Goal: Information Seeking & Learning: Learn about a topic

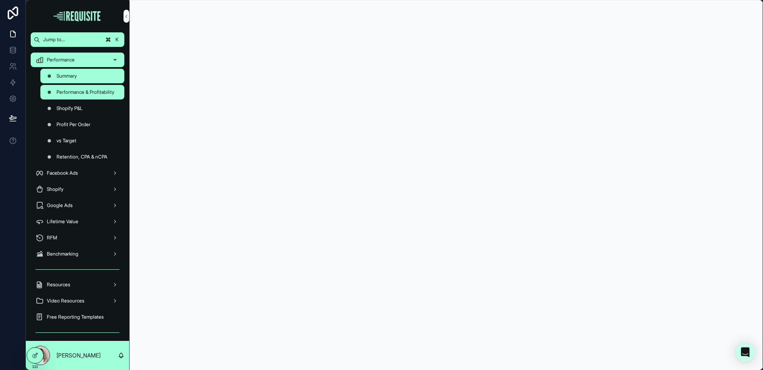
click at [79, 95] on span "Performance & Profitability" at bounding box center [86, 92] width 58 height 6
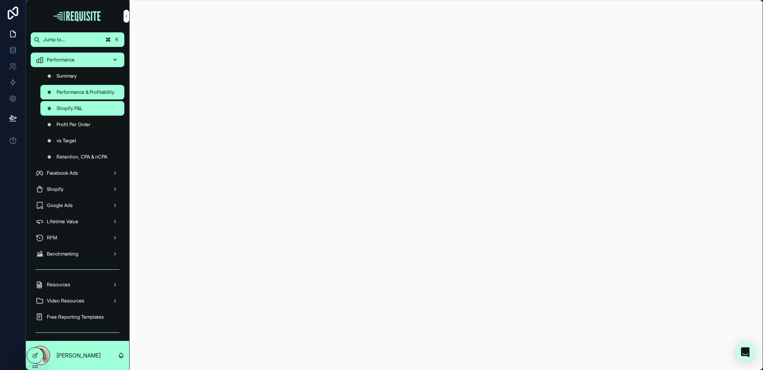
click at [83, 107] on span "Shopify P&L" at bounding box center [70, 108] width 26 height 6
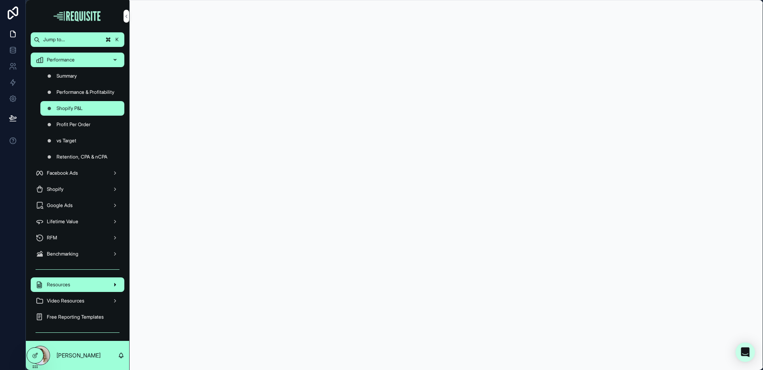
click at [74, 281] on div "Resources" at bounding box center [78, 284] width 84 height 13
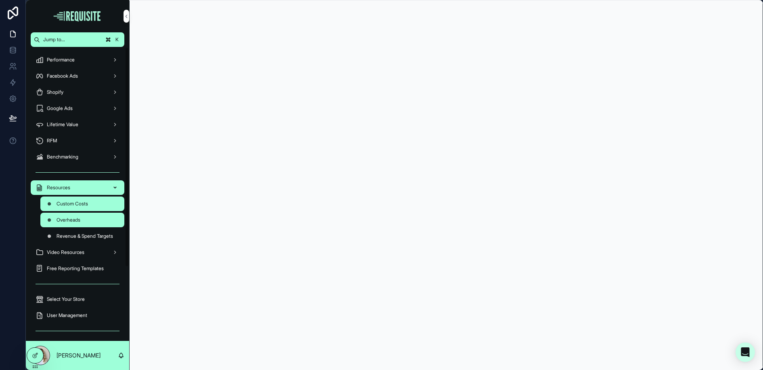
click at [78, 225] on div "Overheads" at bounding box center [82, 219] width 74 height 13
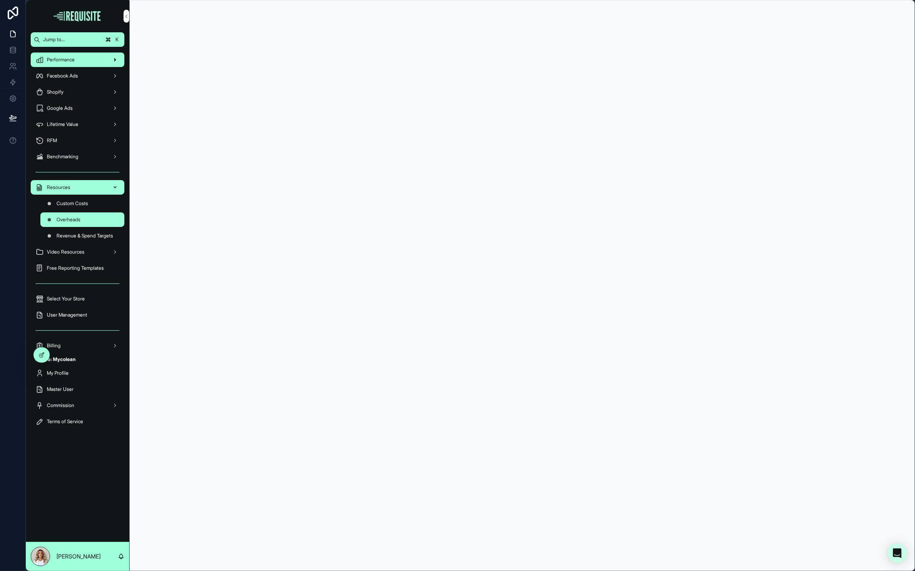
click at [67, 60] on span "Performance" at bounding box center [61, 60] width 28 height 6
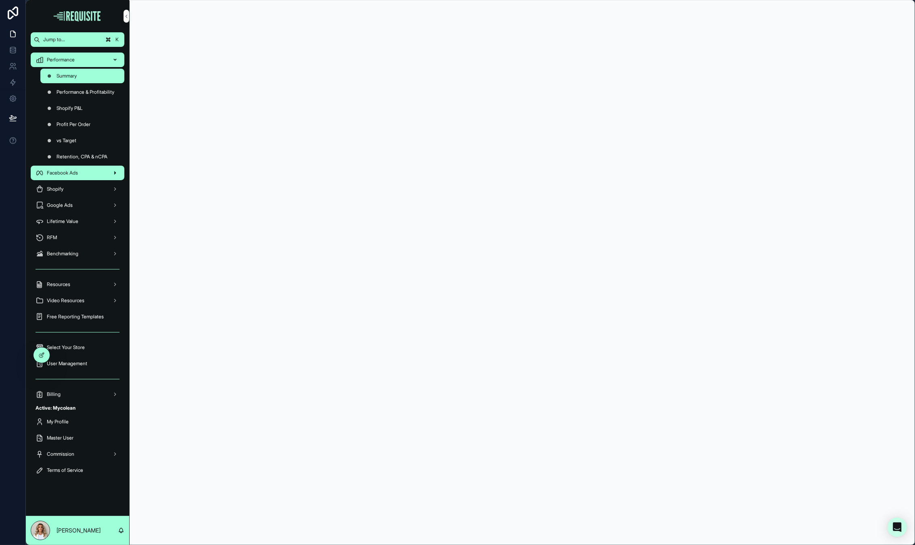
click at [72, 174] on span "Facebook Ads" at bounding box center [62, 173] width 31 height 6
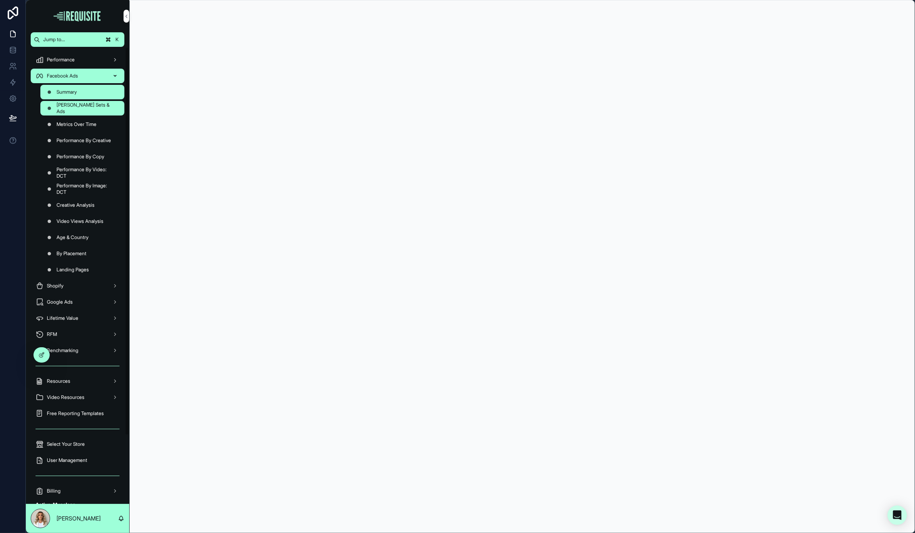
click at [82, 111] on span "[PERSON_NAME] Sets & Ads" at bounding box center [87, 108] width 60 height 13
click at [84, 98] on div "Summary" at bounding box center [82, 92] width 74 height 13
click at [58, 59] on span "Performance" at bounding box center [61, 60] width 28 height 6
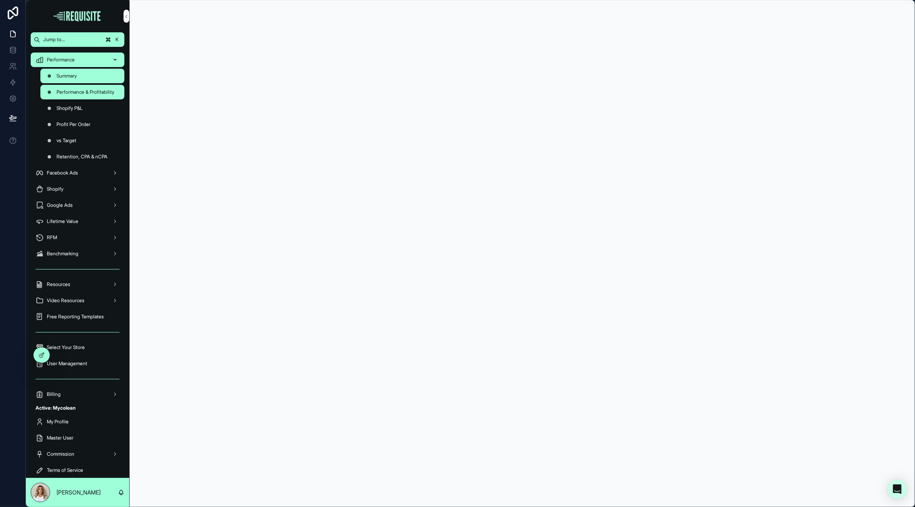
click at [84, 95] on span "Performance & Profitability" at bounding box center [86, 92] width 58 height 6
click at [105, 113] on div "Shopify P&L" at bounding box center [82, 108] width 74 height 13
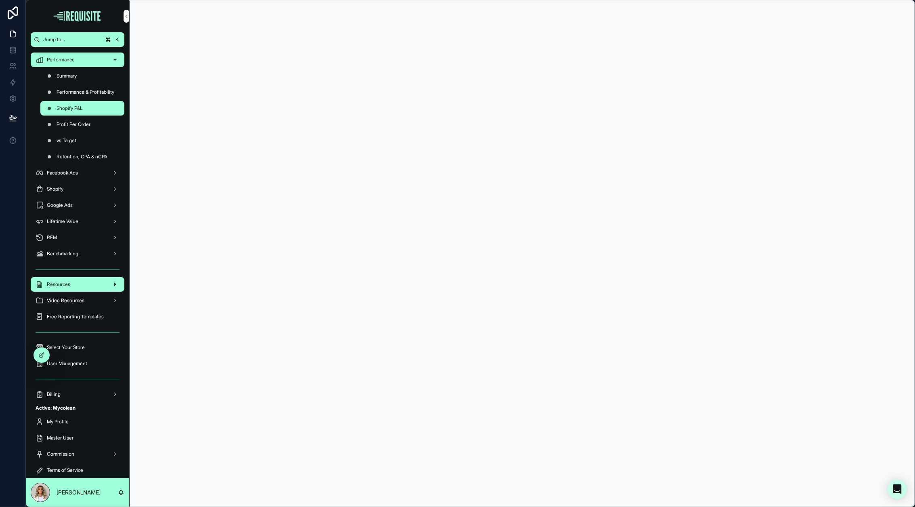
click at [72, 288] on div "Resources" at bounding box center [78, 284] width 84 height 13
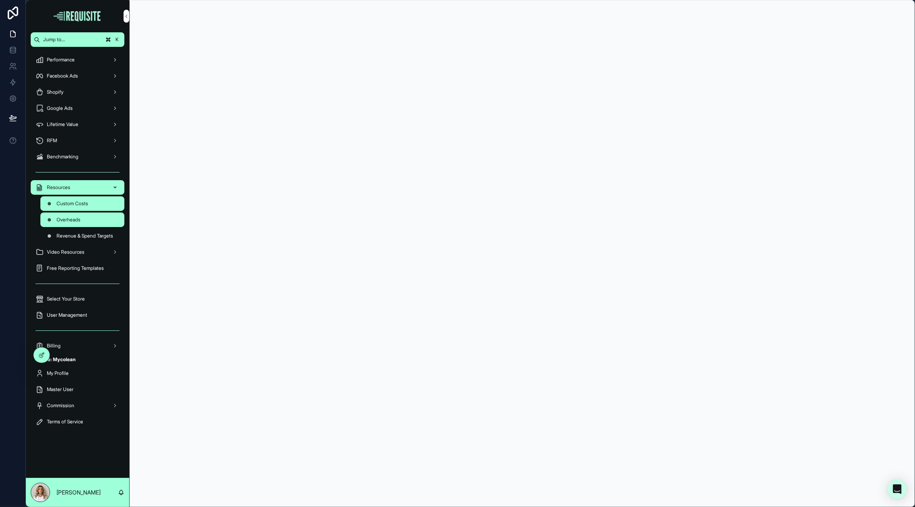
click at [73, 218] on span "Overheads" at bounding box center [69, 219] width 24 height 6
click at [90, 59] on div "Performance" at bounding box center [78, 59] width 84 height 13
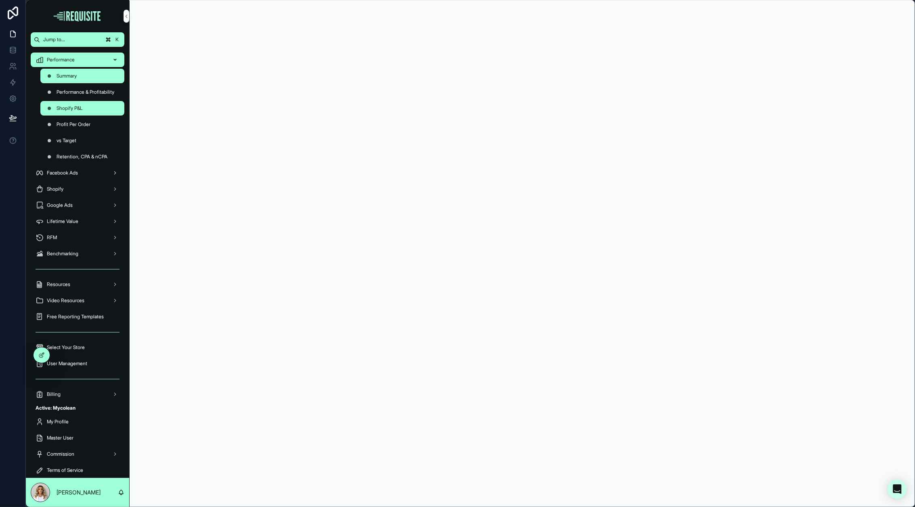
click at [91, 109] on div "Shopify P&L" at bounding box center [82, 108] width 74 height 13
click at [57, 291] on link "Resources" at bounding box center [78, 284] width 94 height 15
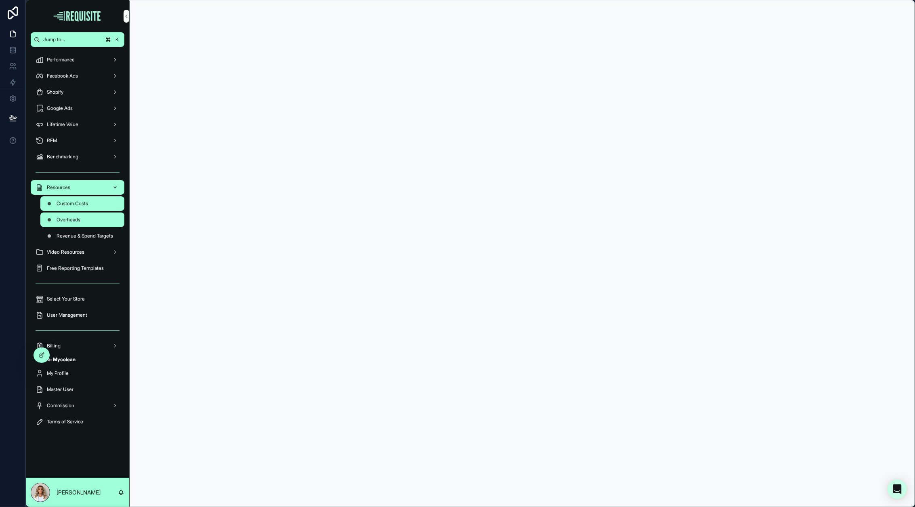
click at [80, 222] on span "Overheads" at bounding box center [69, 219] width 24 height 6
click at [73, 52] on link "Performance" at bounding box center [78, 59] width 94 height 15
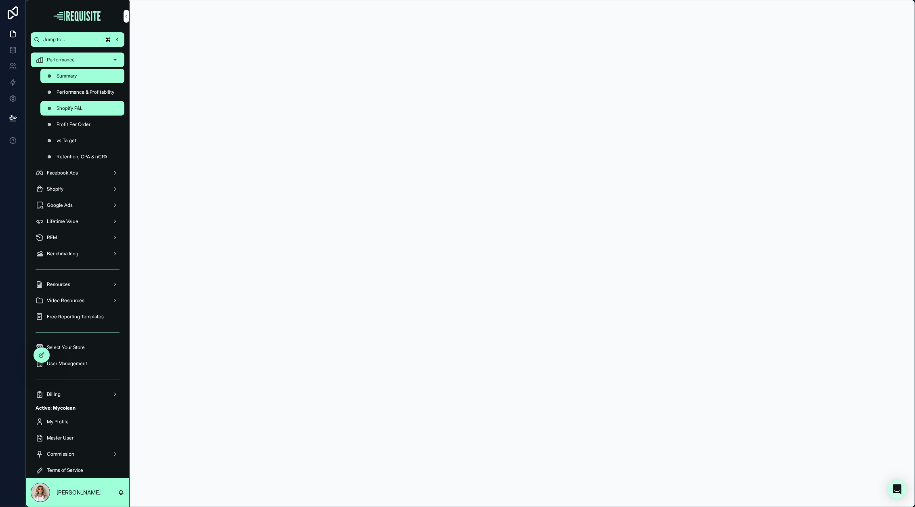
click at [87, 103] on div "Shopify P&L" at bounding box center [82, 108] width 74 height 13
click at [102, 278] on div "Resources" at bounding box center [78, 284] width 84 height 13
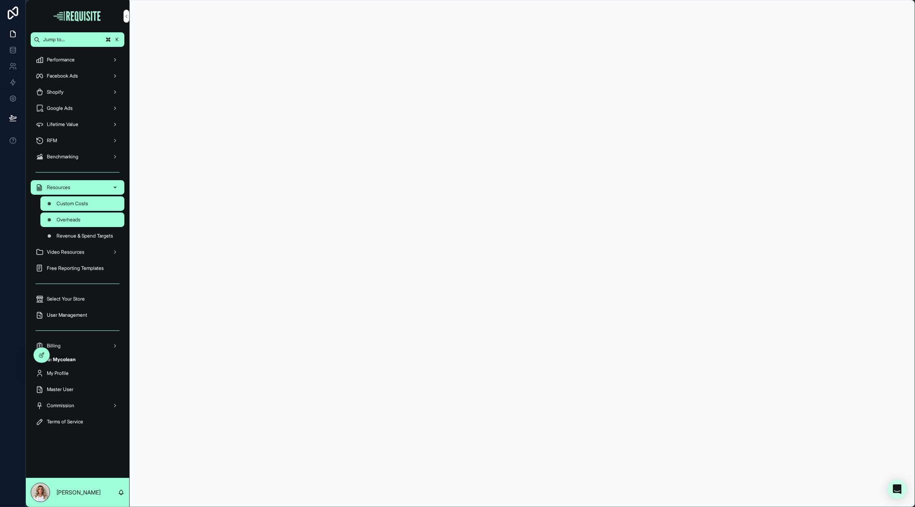
click at [73, 220] on span "Overheads" at bounding box center [69, 219] width 24 height 6
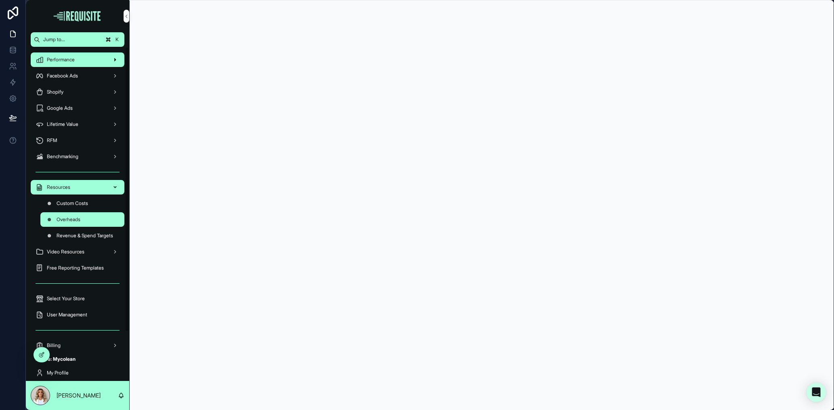
click at [93, 58] on div "Performance" at bounding box center [78, 59] width 84 height 13
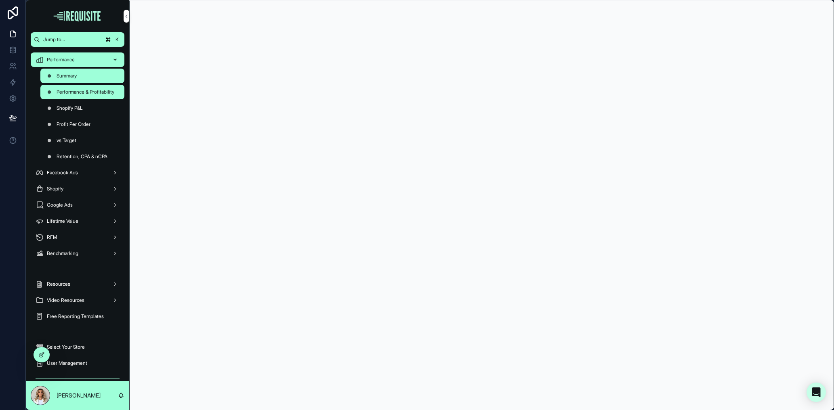
click at [100, 91] on span "Performance & Profitability" at bounding box center [86, 92] width 58 height 6
click at [82, 109] on span "Shopify P&L" at bounding box center [70, 108] width 26 height 6
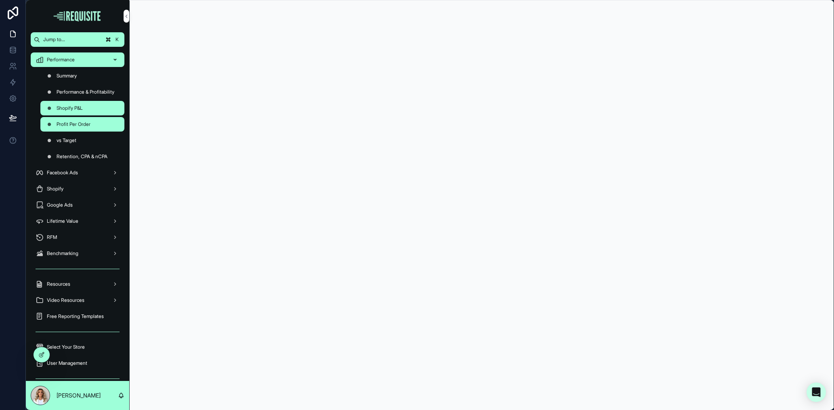
click at [109, 125] on div "Profit Per Order" at bounding box center [82, 124] width 74 height 13
